Goal: Task Accomplishment & Management: Complete application form

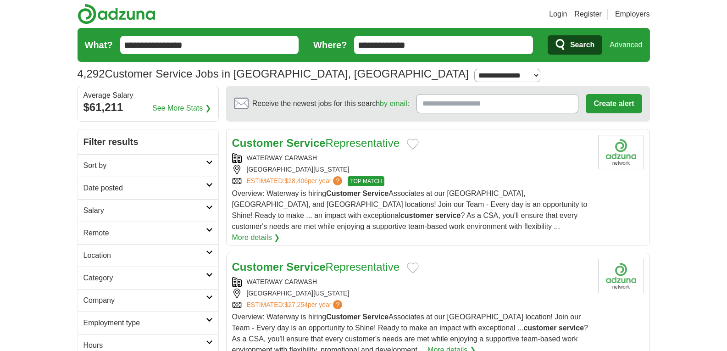
click at [526, 104] on input "Receive the newest jobs for this search by email :" at bounding box center [497, 103] width 162 height 19
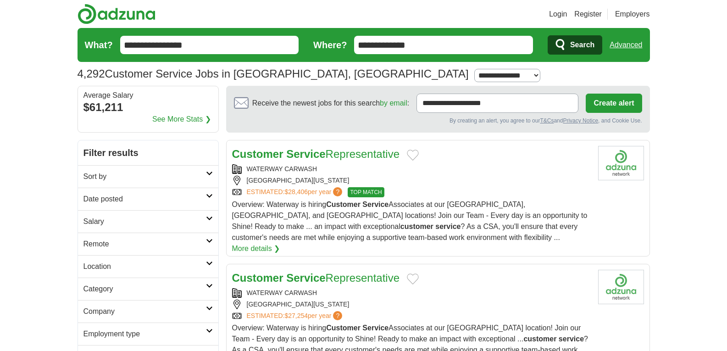
type input "**********"
click at [620, 100] on button "Create alert" at bounding box center [614, 103] width 56 height 19
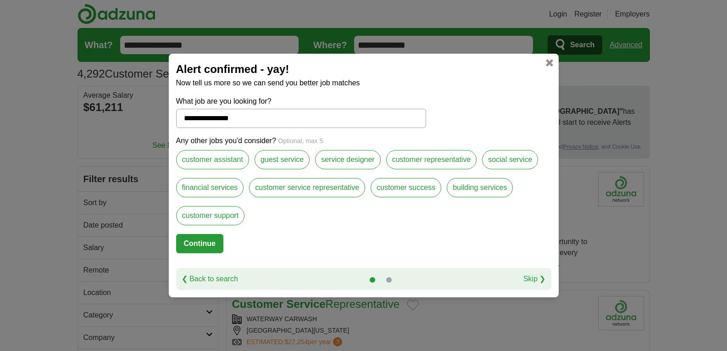
click at [224, 164] on label "customer assistant" at bounding box center [212, 159] width 73 height 19
click at [424, 158] on label "customer representative" at bounding box center [431, 159] width 91 height 19
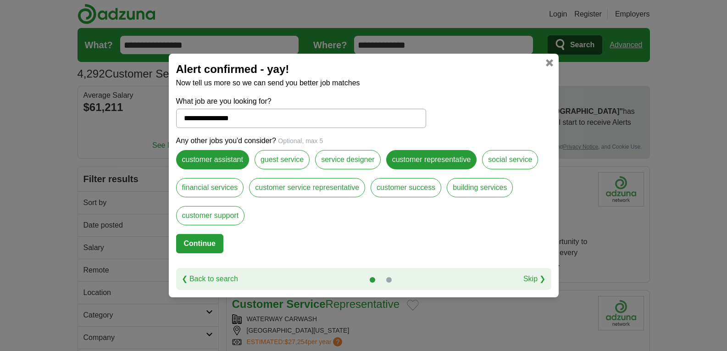
click at [429, 159] on label "customer representative" at bounding box center [431, 159] width 91 height 19
click at [302, 188] on label "customer service representative" at bounding box center [307, 187] width 116 height 19
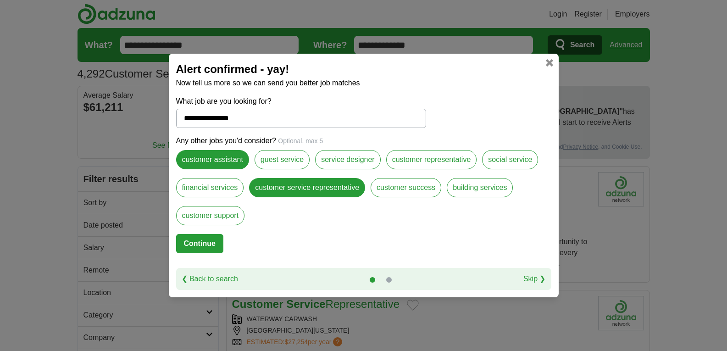
click at [200, 242] on button "Continue" at bounding box center [199, 243] width 47 height 19
select select "*"
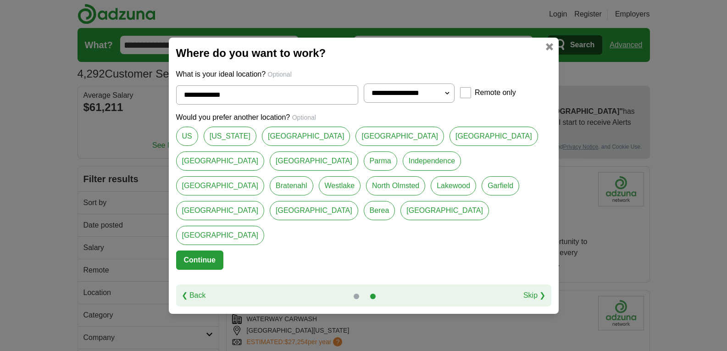
click at [364, 171] on link "Parma" at bounding box center [380, 160] width 33 height 19
click at [355, 146] on link "[GEOGRAPHIC_DATA]" at bounding box center [399, 136] width 89 height 19
type input "*********"
click at [200, 250] on button "Continue" at bounding box center [199, 259] width 47 height 19
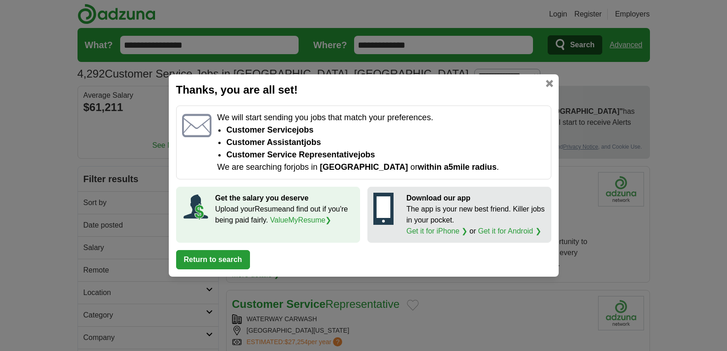
click at [236, 262] on button "Return to search" at bounding box center [213, 259] width 74 height 19
